Goal: Use online tool/utility

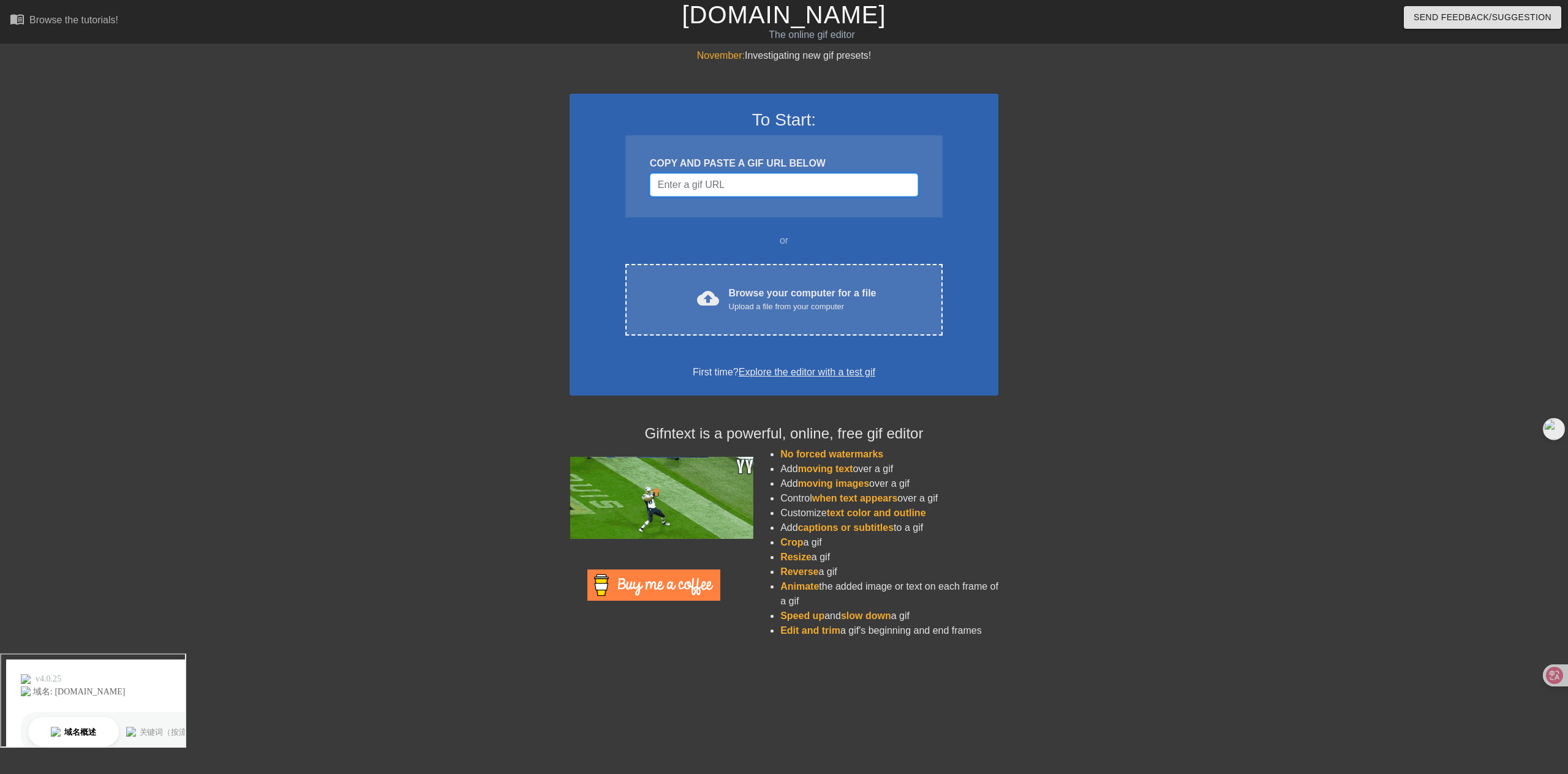
click at [742, 192] on input "Username" at bounding box center [783, 185] width 268 height 23
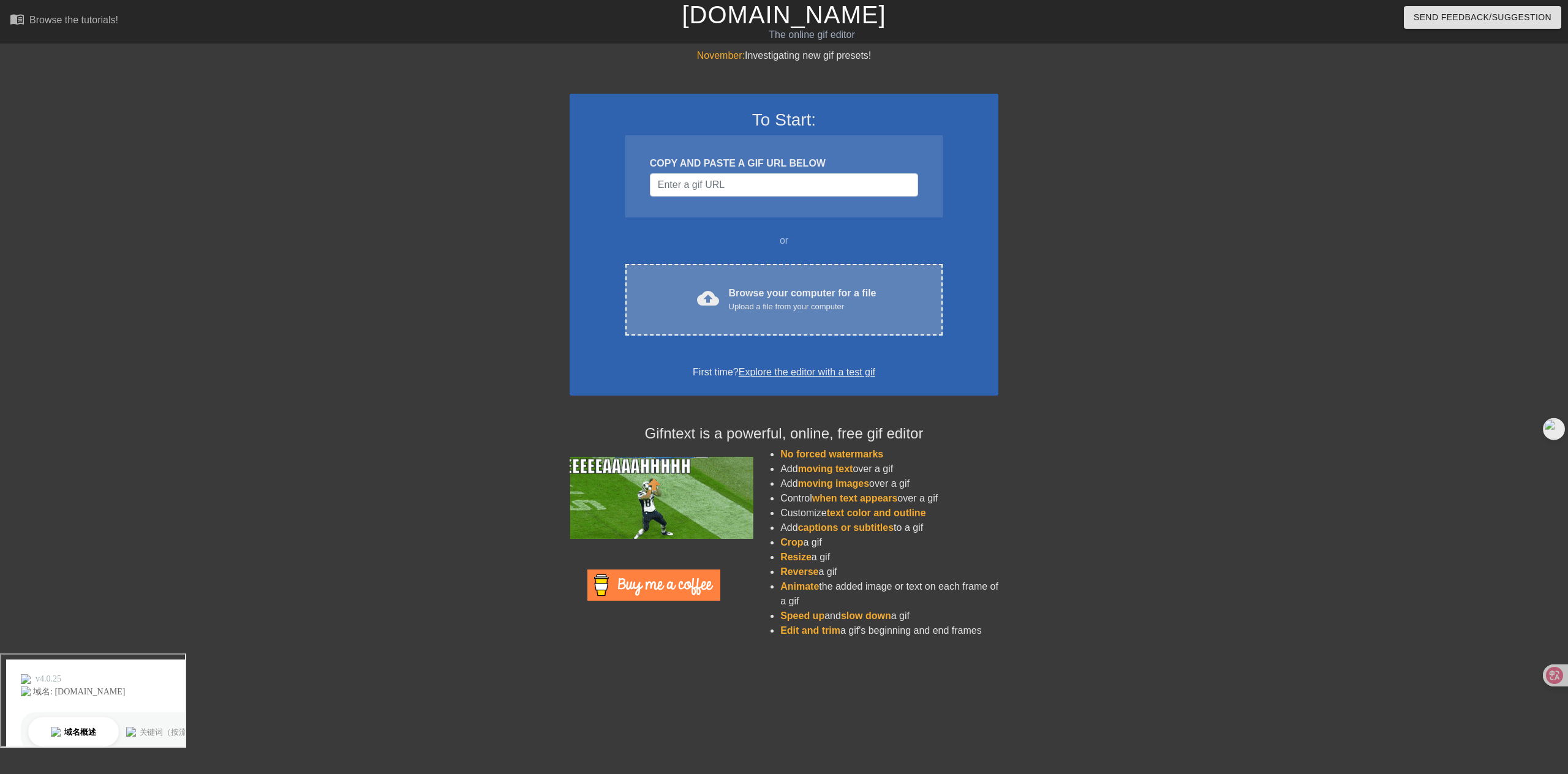
click at [769, 301] on div "Upload a file from your computer" at bounding box center [803, 307] width 148 height 13
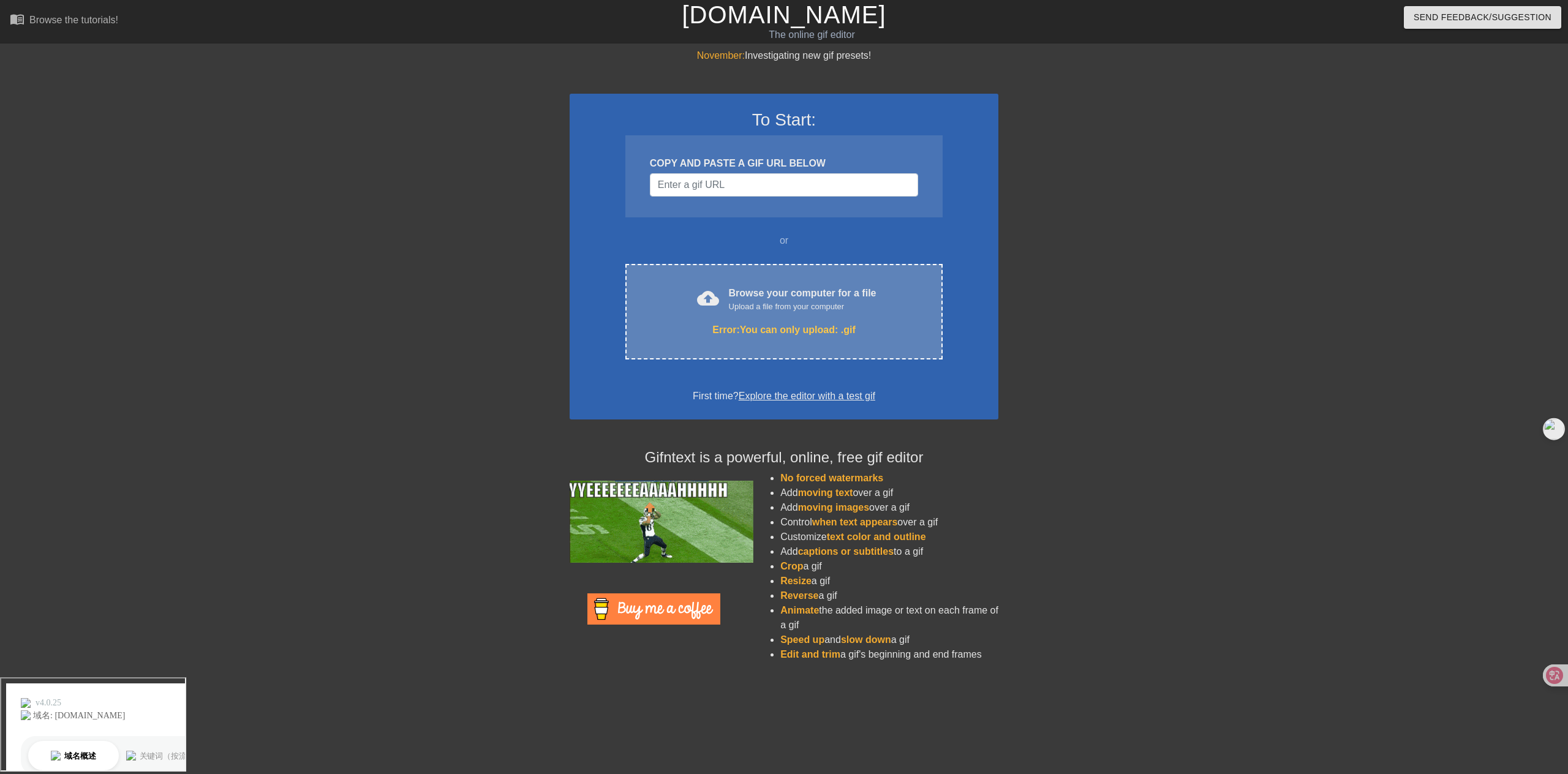
click at [758, 287] on div "Browse your computer for a file Upload a file from your computer" at bounding box center [803, 299] width 148 height 27
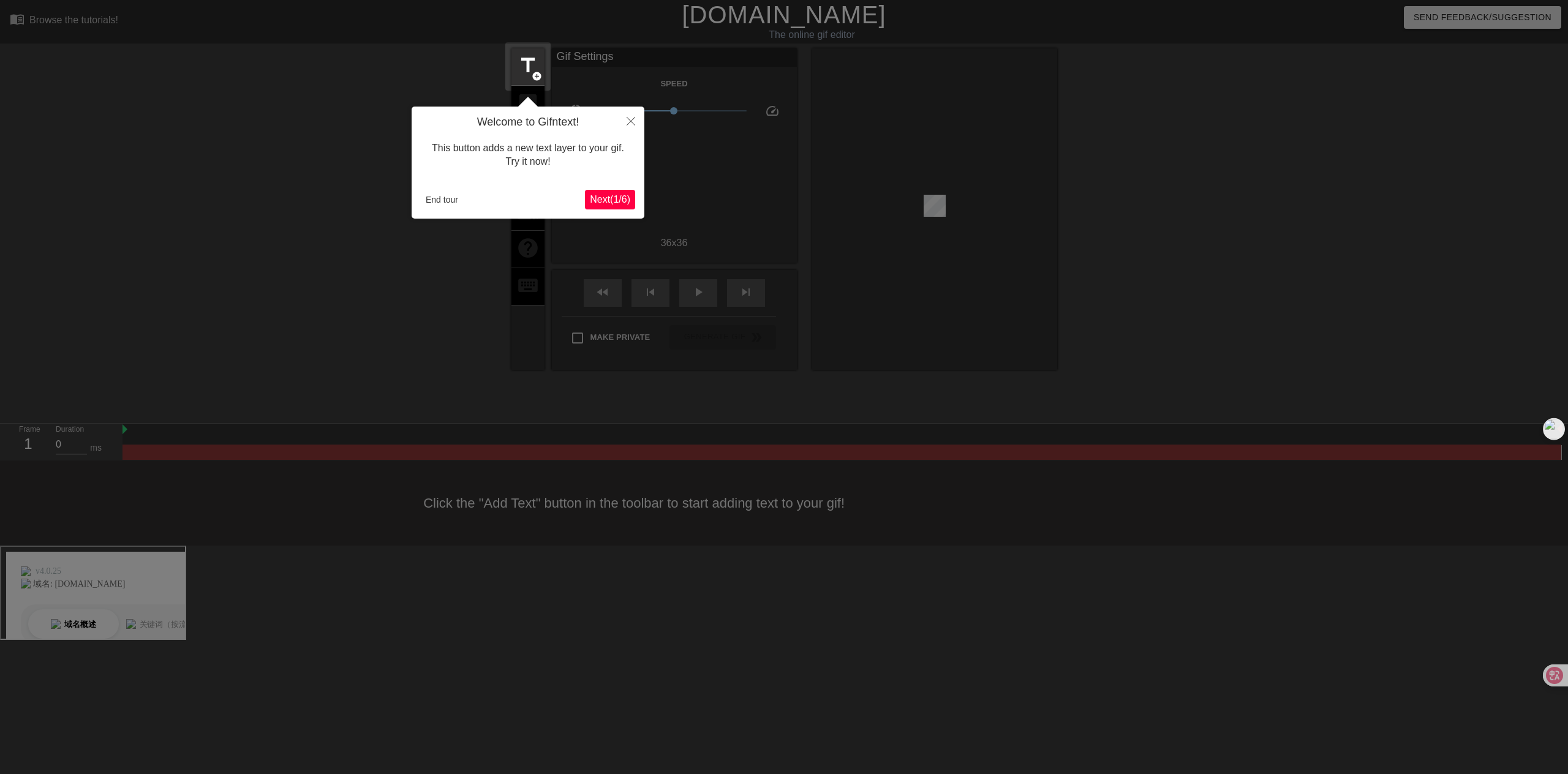
click at [598, 196] on span "Next ( 1 / 6 )" at bounding box center [609, 199] width 40 height 11
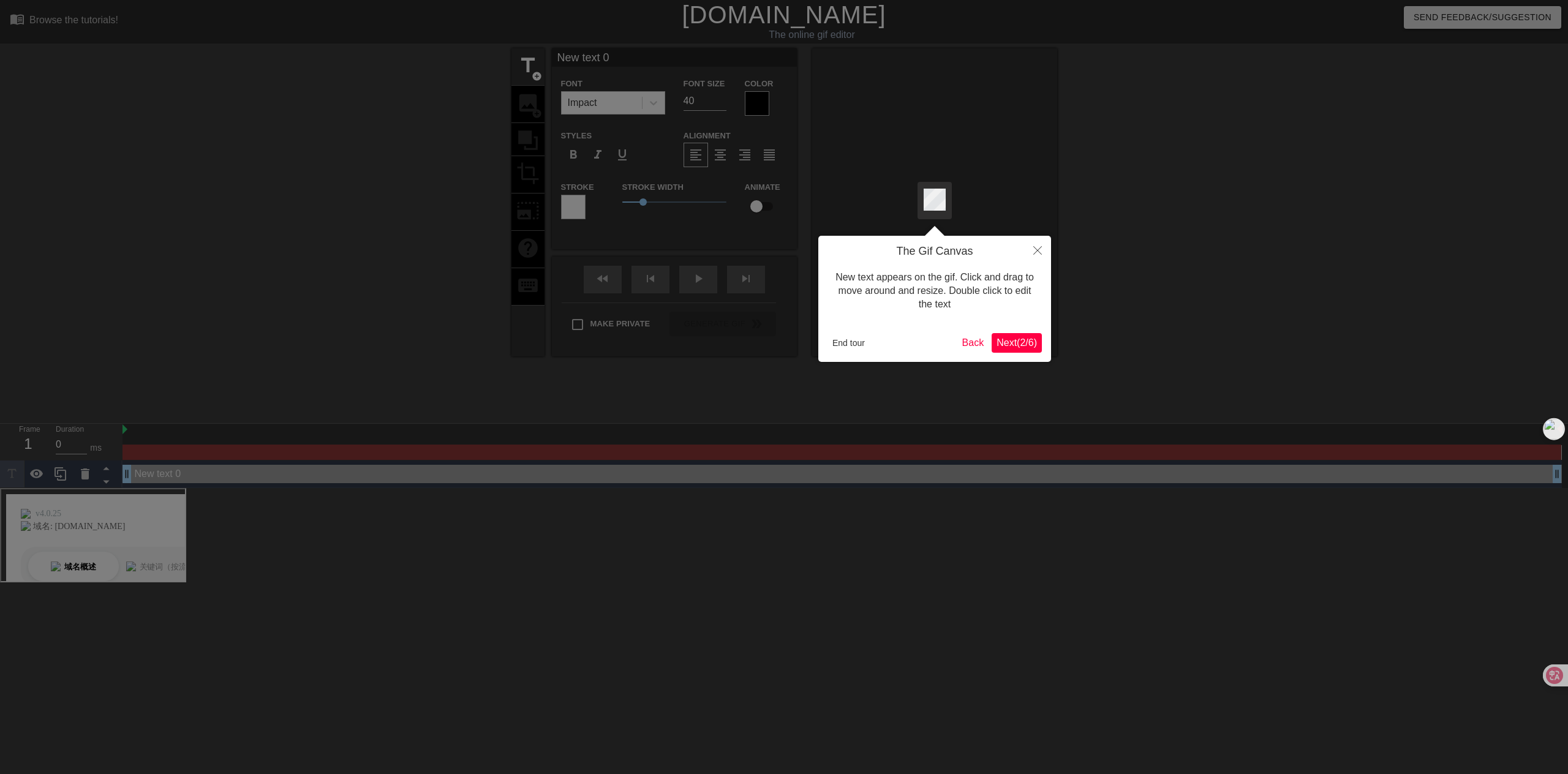
click at [1019, 346] on span "Next ( 2 / 6 )" at bounding box center [1016, 343] width 40 height 11
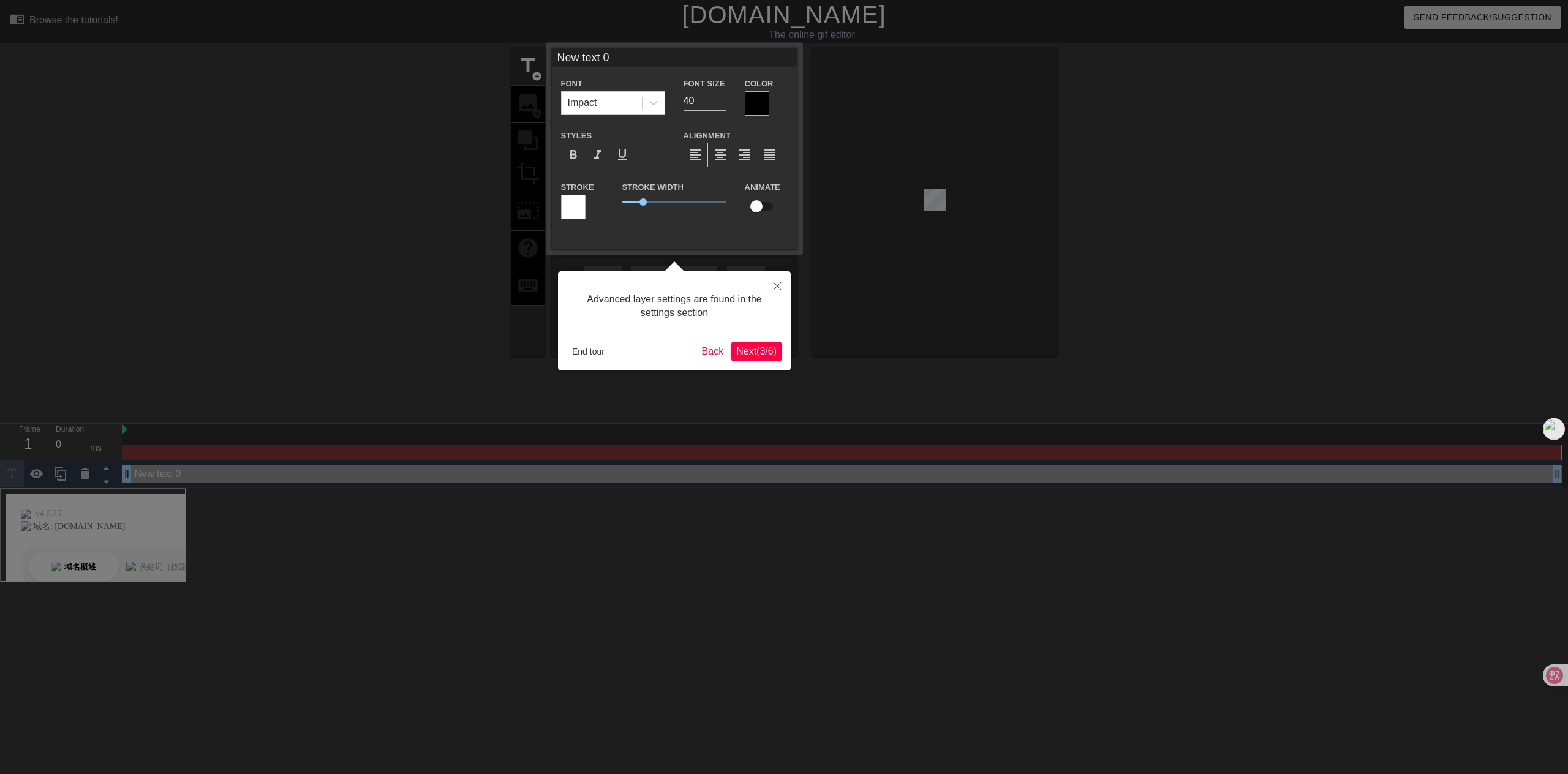
click at [755, 349] on span "Next ( 3 / 6 )" at bounding box center [756, 351] width 40 height 11
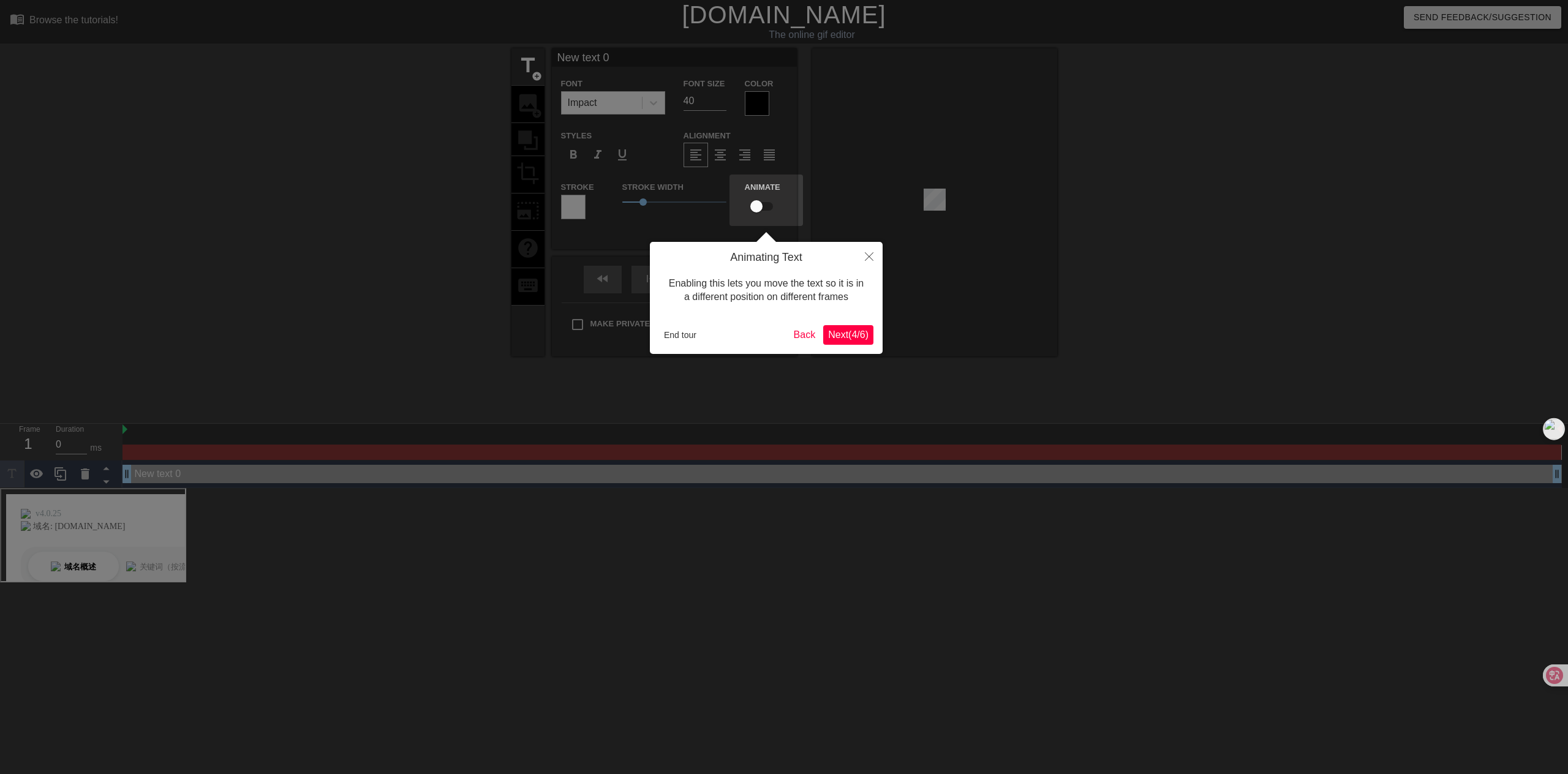
click at [838, 329] on span "Next ( 4 / 6 )" at bounding box center [848, 335] width 40 height 11
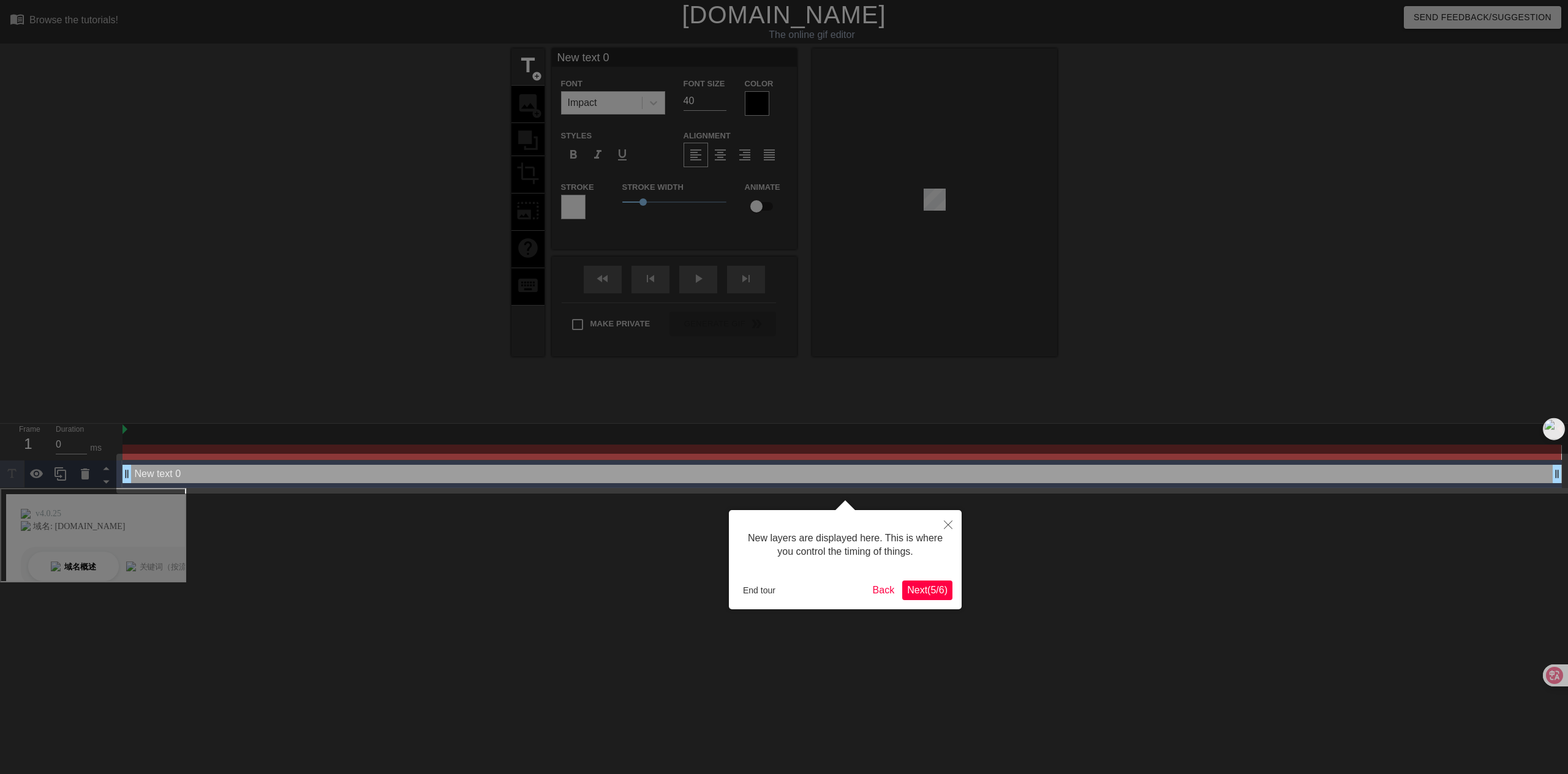
click at [935, 591] on span "Next ( 5 / 6 )" at bounding box center [927, 590] width 40 height 11
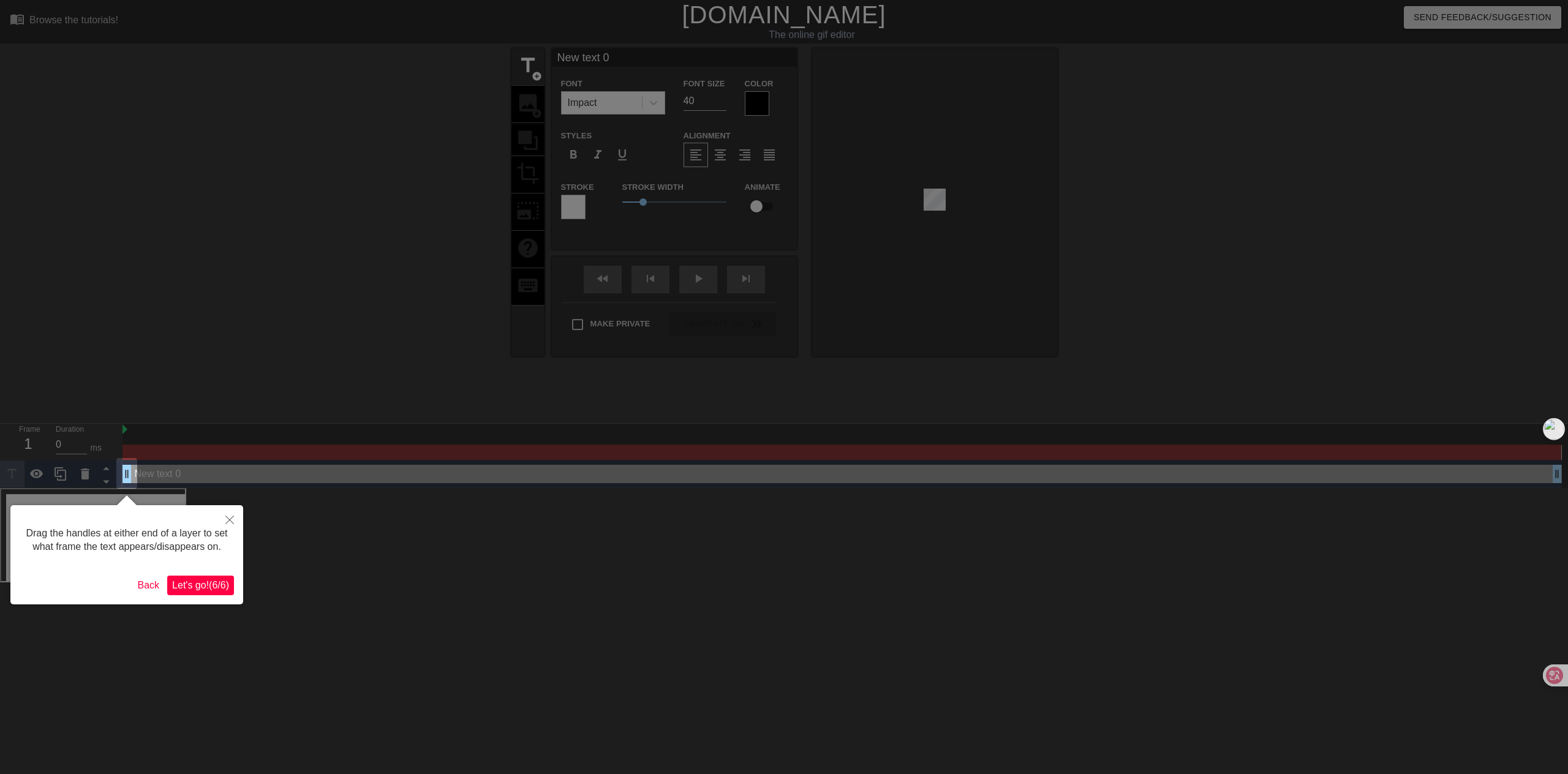
click at [198, 585] on span "Let's go! ( 6 / 6 )" at bounding box center [200, 585] width 57 height 11
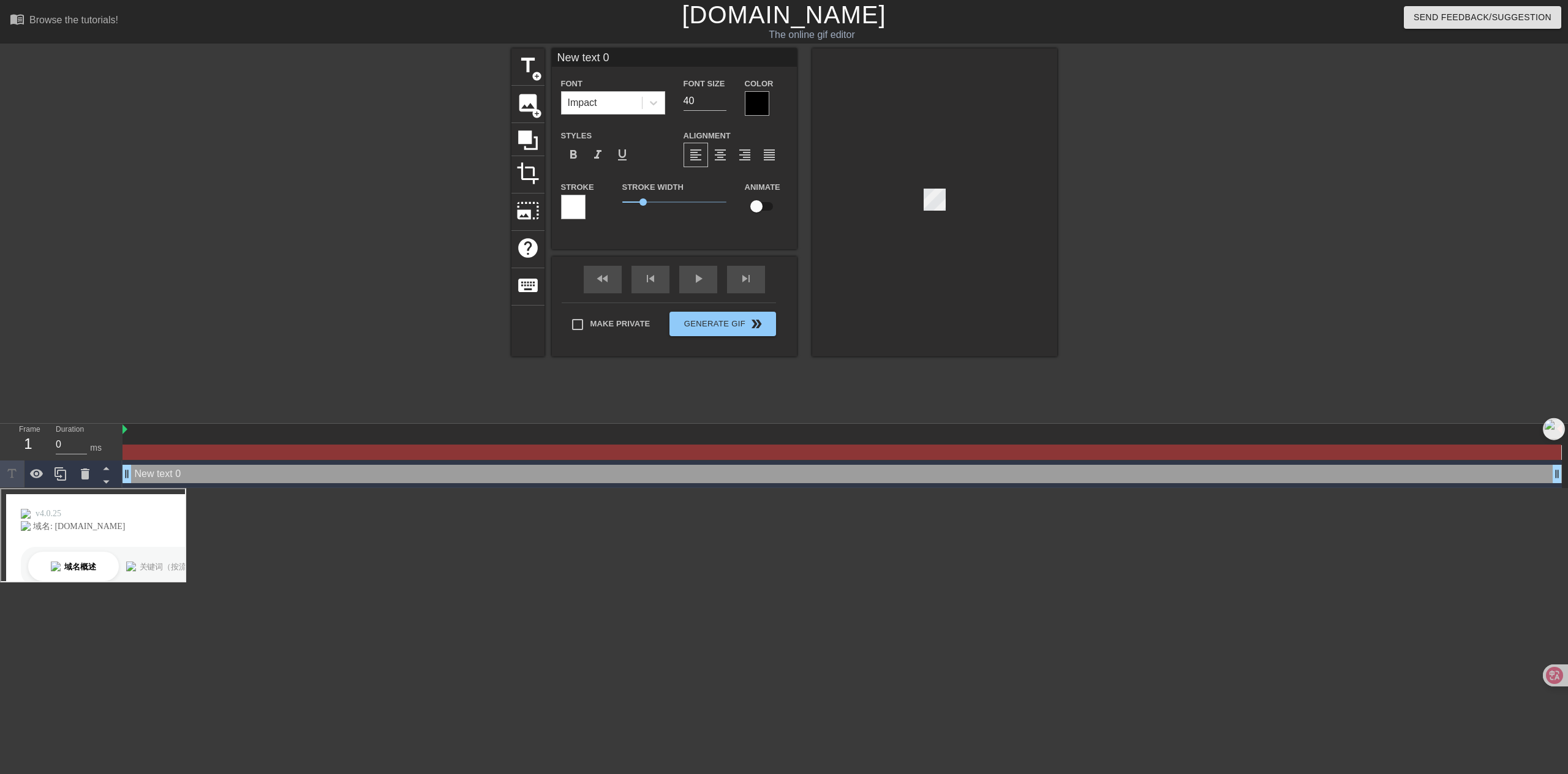
drag, startPoint x: 131, startPoint y: 477, endPoint x: 306, endPoint y: 476, distance: 175.0
click at [259, 474] on div "New text 0 drag_handle drag_handle" at bounding box center [842, 474] width 1439 height 19
click at [161, 276] on div "title add_circle image add_circle crop photo_size_select_large help keyboard Ne…" at bounding box center [784, 232] width 1568 height 367
